Goal: Transaction & Acquisition: Purchase product/service

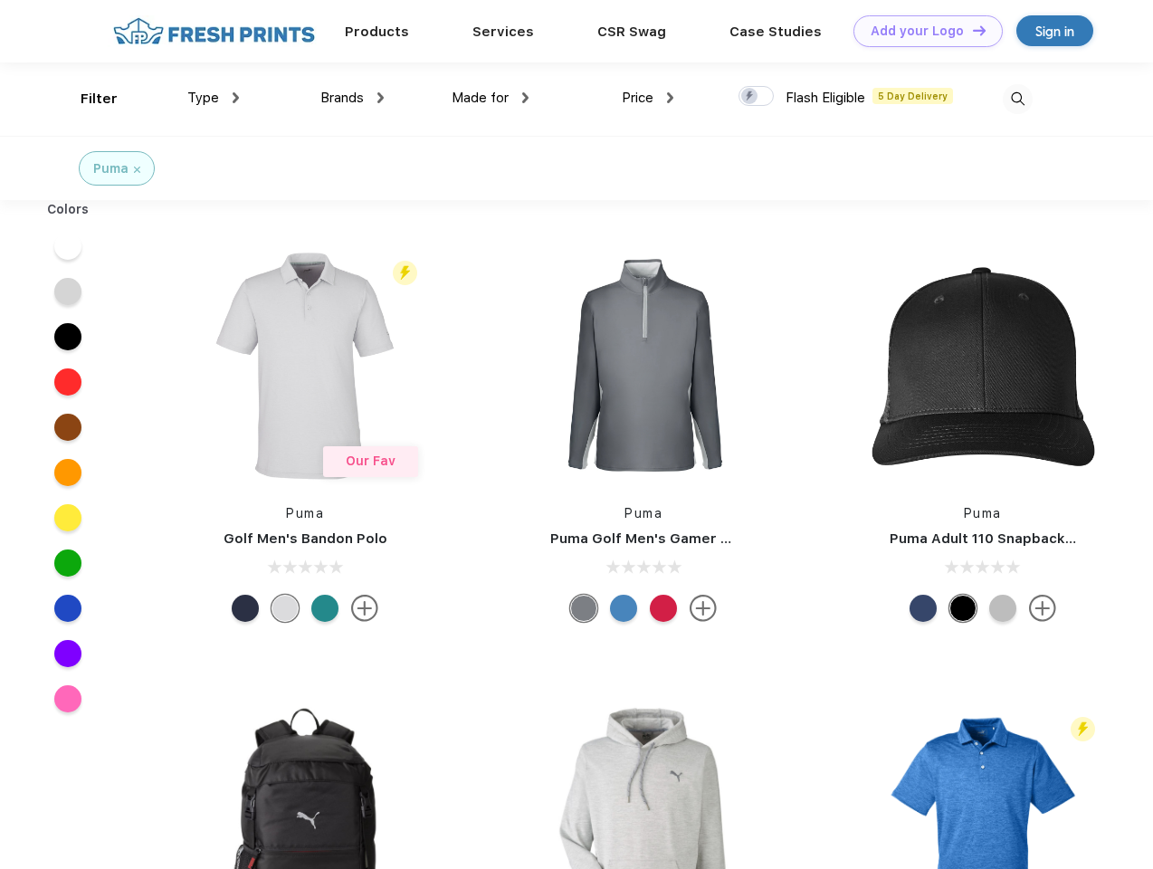
click at [921, 31] on link "Add your Logo Design Tool" at bounding box center [927, 31] width 149 height 32
click at [0, 0] on div "Design Tool" at bounding box center [0, 0] width 0 height 0
click at [971, 30] on link "Add your Logo Design Tool" at bounding box center [927, 31] width 149 height 32
click at [87, 99] on div "Filter" at bounding box center [99, 99] width 37 height 21
click at [214, 98] on span "Type" at bounding box center [203, 98] width 32 height 16
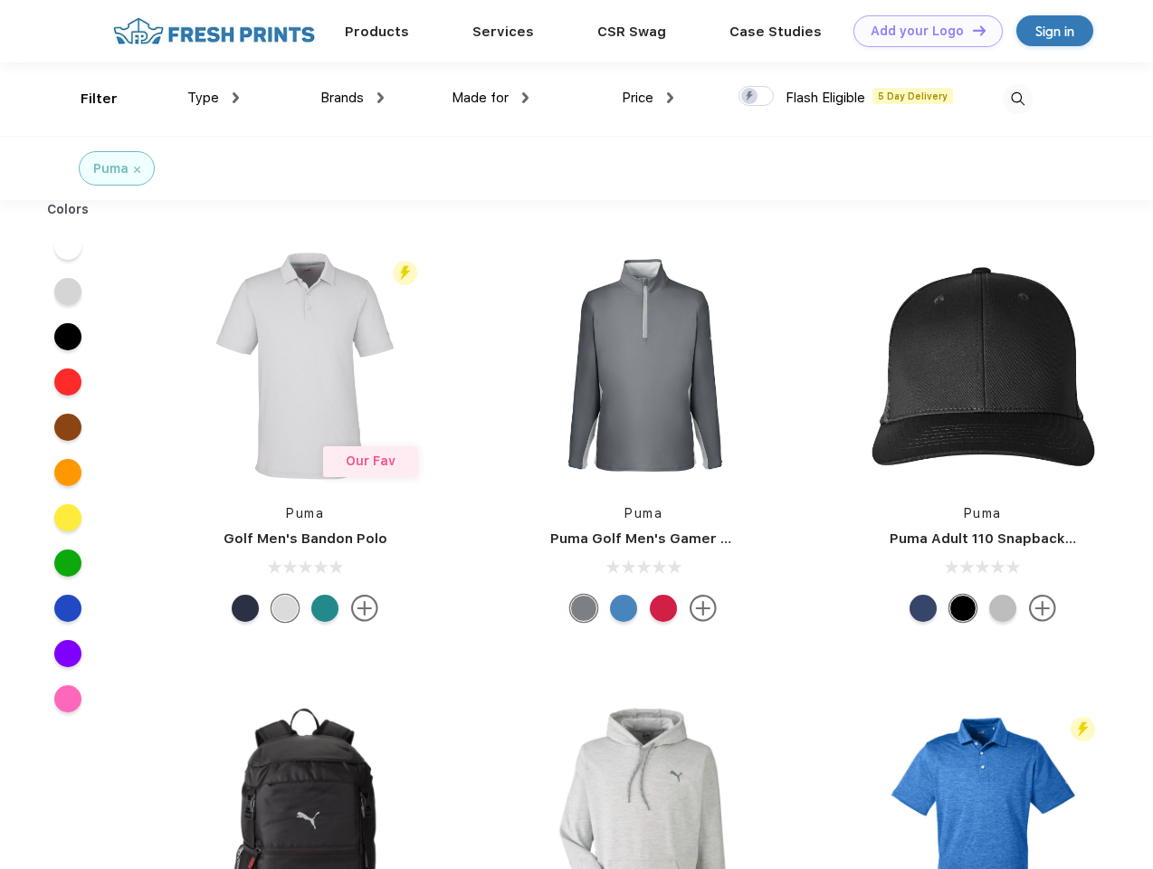
click at [352, 98] on span "Brands" at bounding box center [341, 98] width 43 height 16
click at [490, 98] on span "Made for" at bounding box center [480, 98] width 57 height 16
click at [648, 98] on span "Price" at bounding box center [638, 98] width 32 height 16
click at [756, 97] on div at bounding box center [755, 96] width 35 height 20
click at [750, 97] on input "checkbox" at bounding box center [744, 91] width 12 height 12
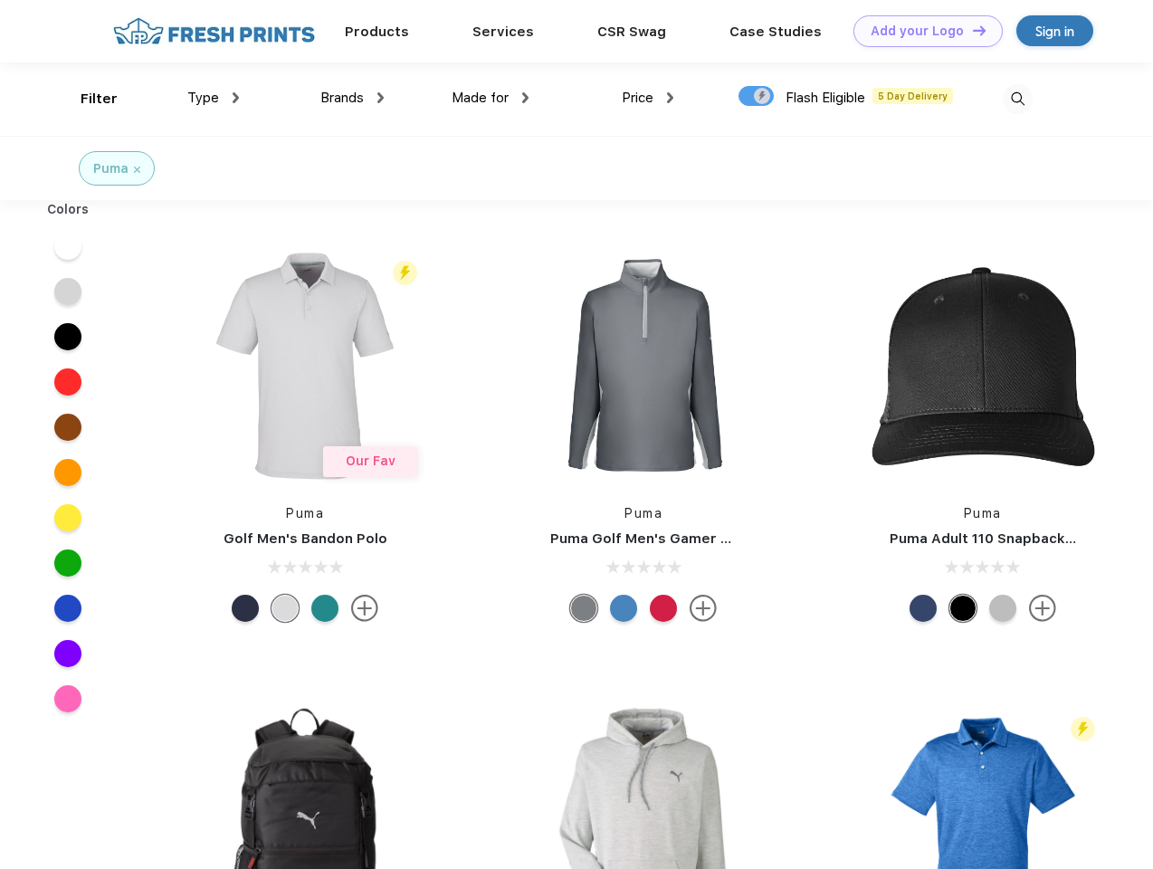
click at [1017, 99] on img at bounding box center [1018, 99] width 30 height 30
